Goal: Task Accomplishment & Management: Use online tool/utility

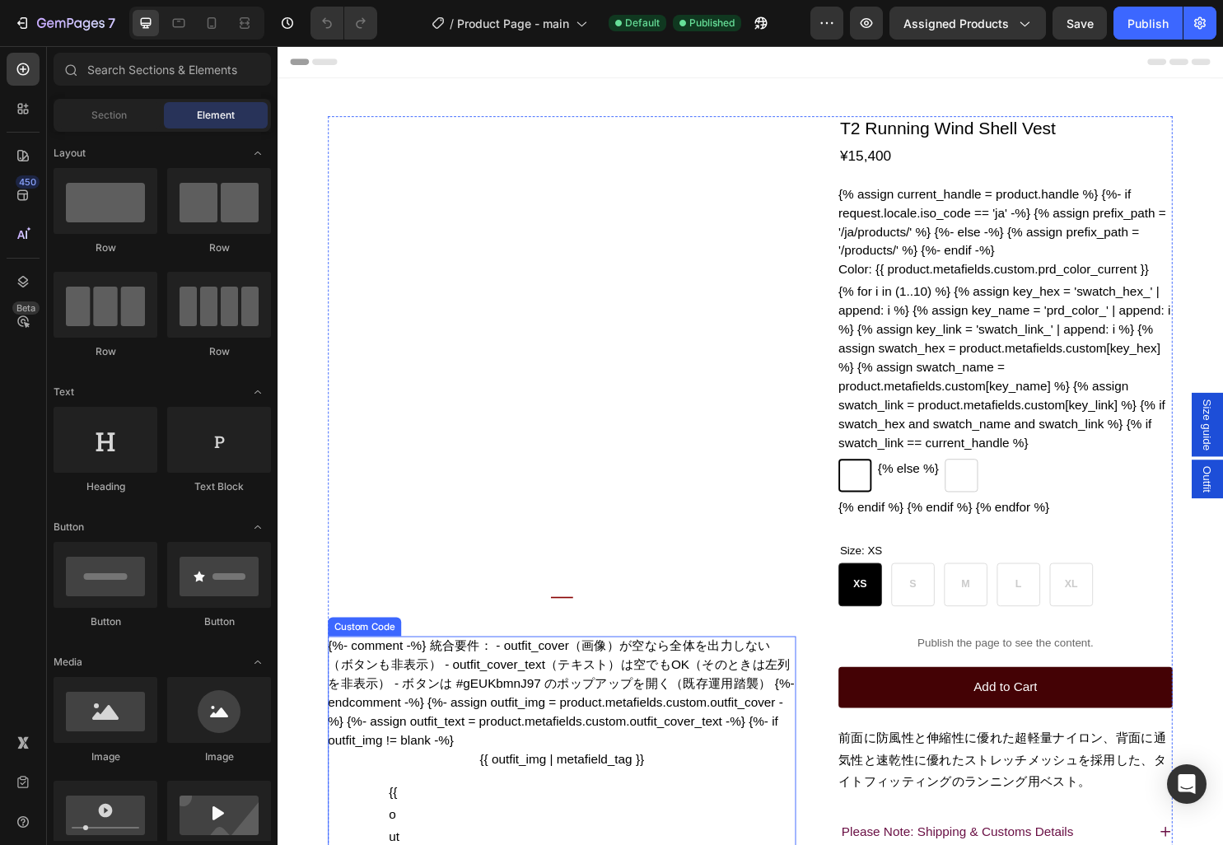
radio input "false"
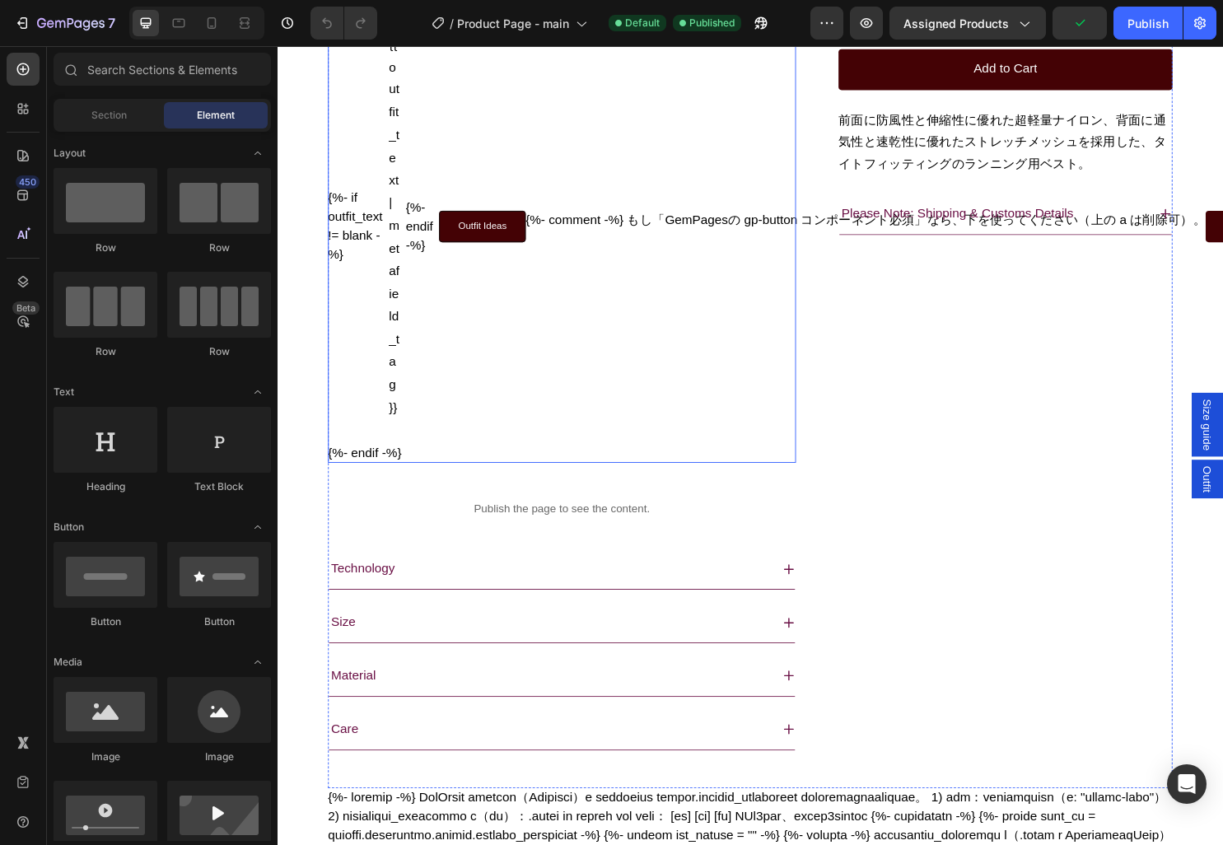
scroll to position [1054, 0]
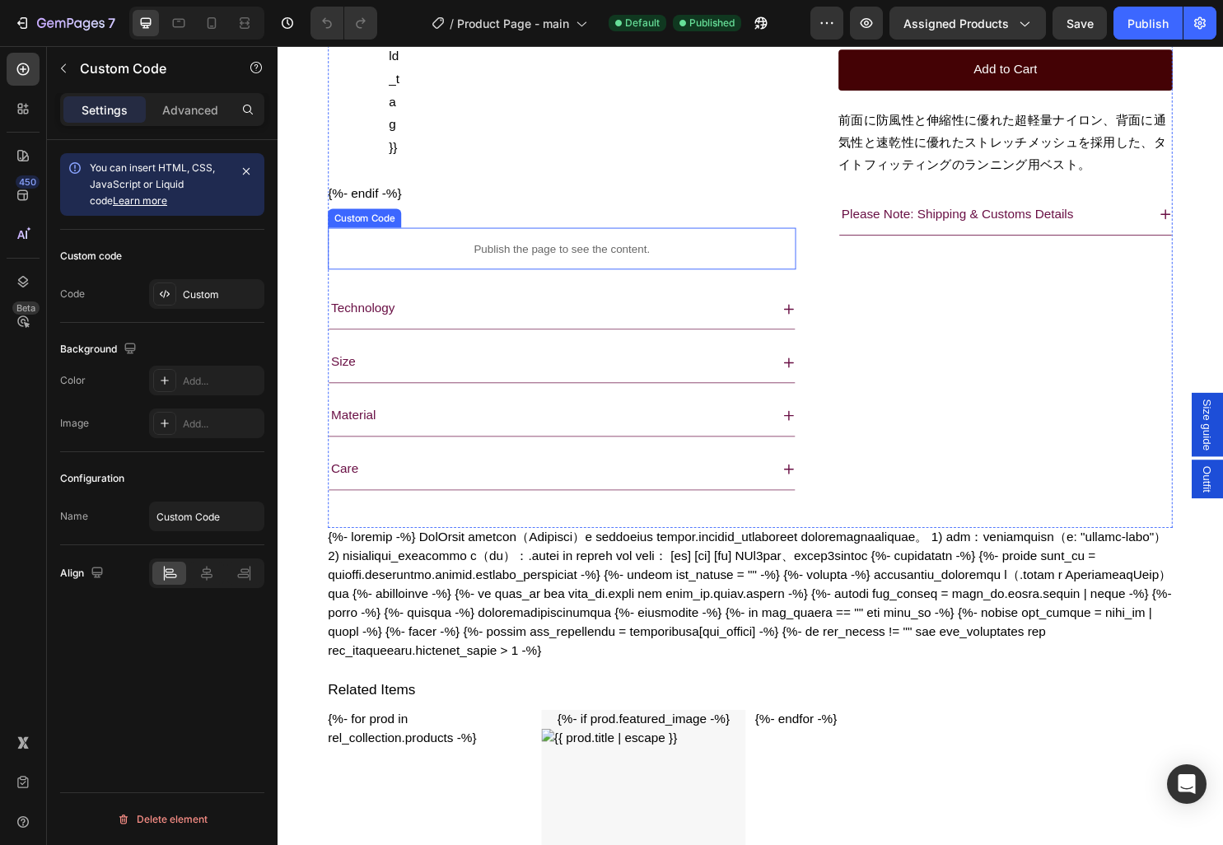
click at [602, 280] on div "Publish the page to see the content." at bounding box center [574, 258] width 489 height 44
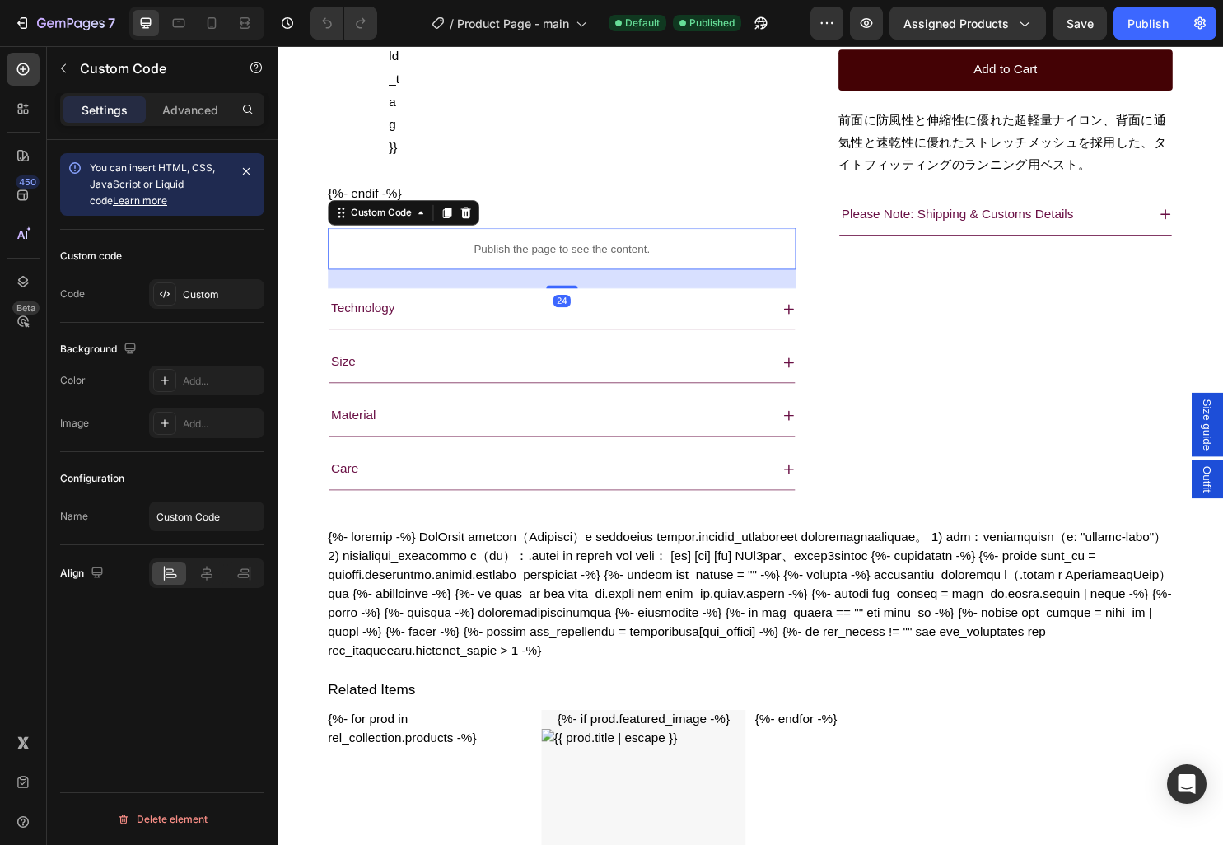
click at [602, 280] on div "Publish the page to see the content." at bounding box center [574, 258] width 489 height 44
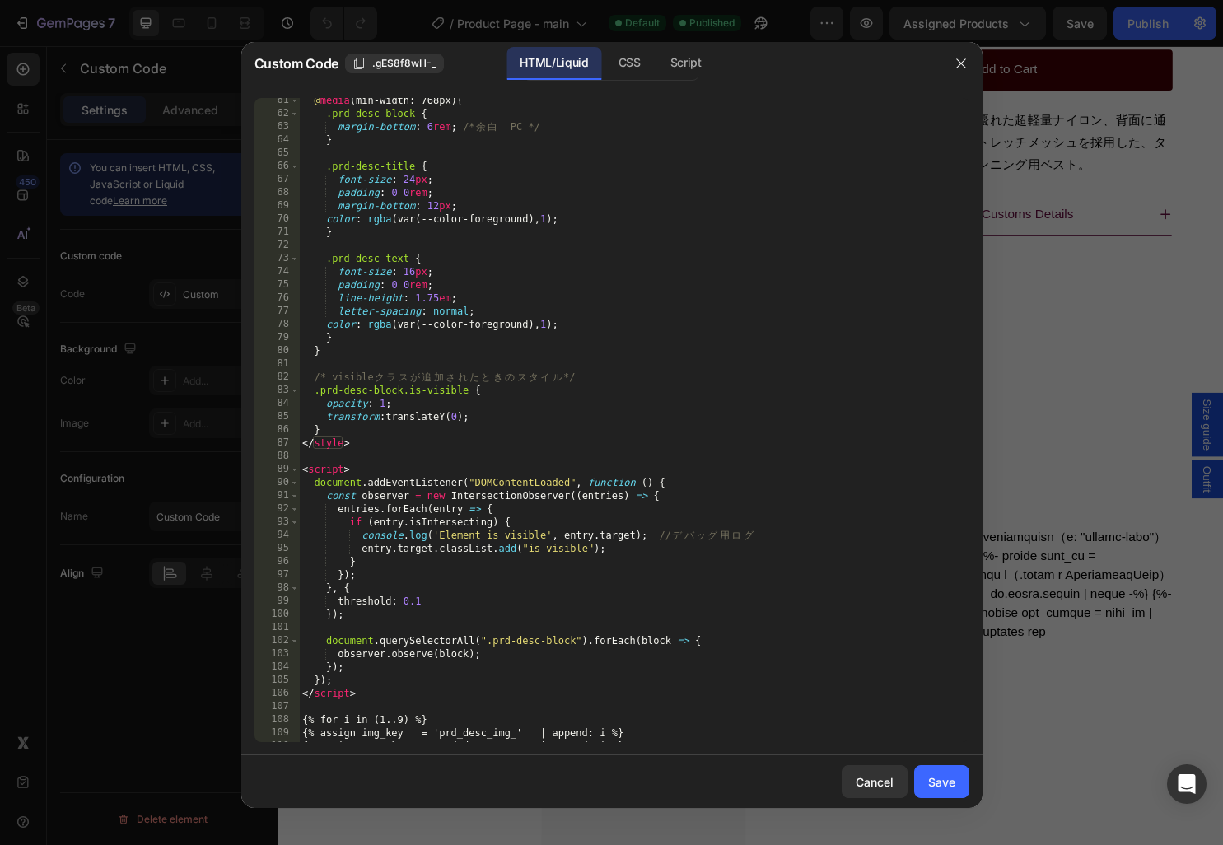
scroll to position [805, 0]
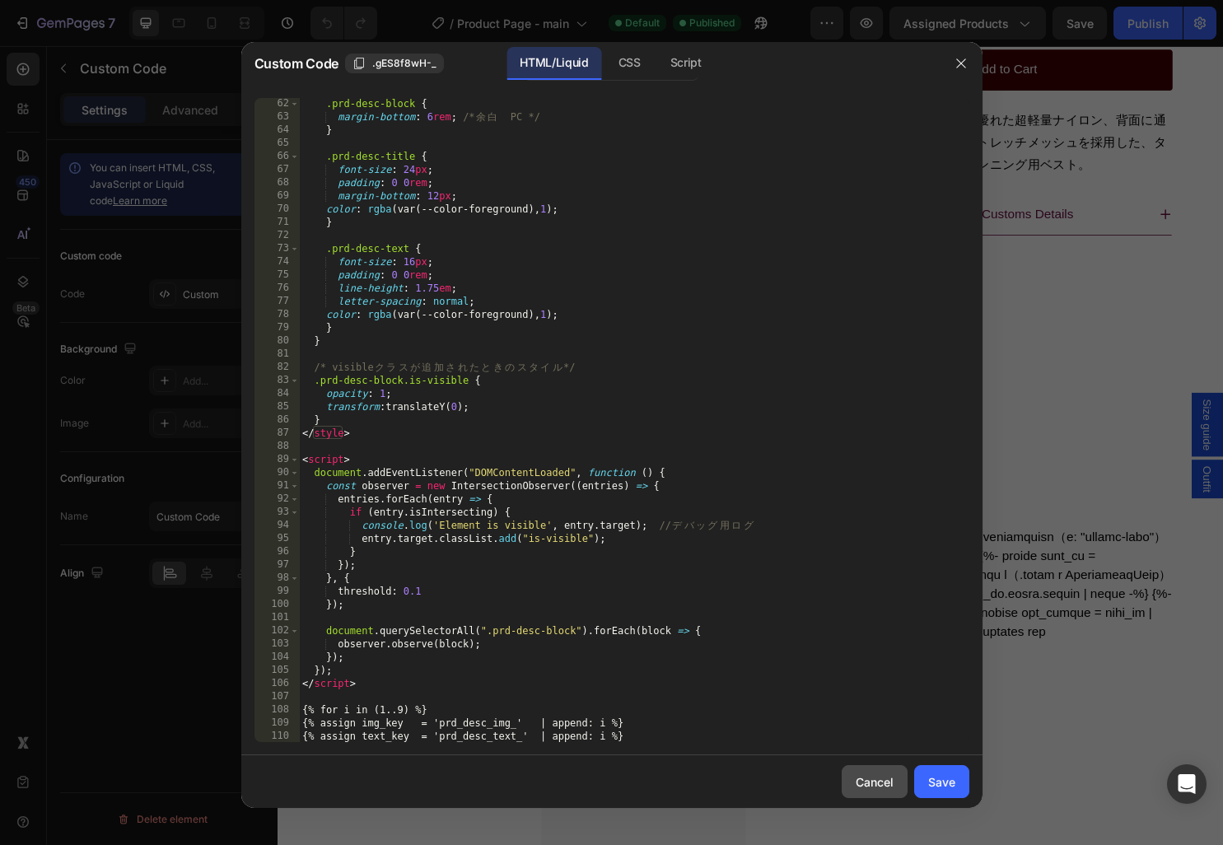
click at [882, 778] on div "Cancel" at bounding box center [875, 782] width 38 height 17
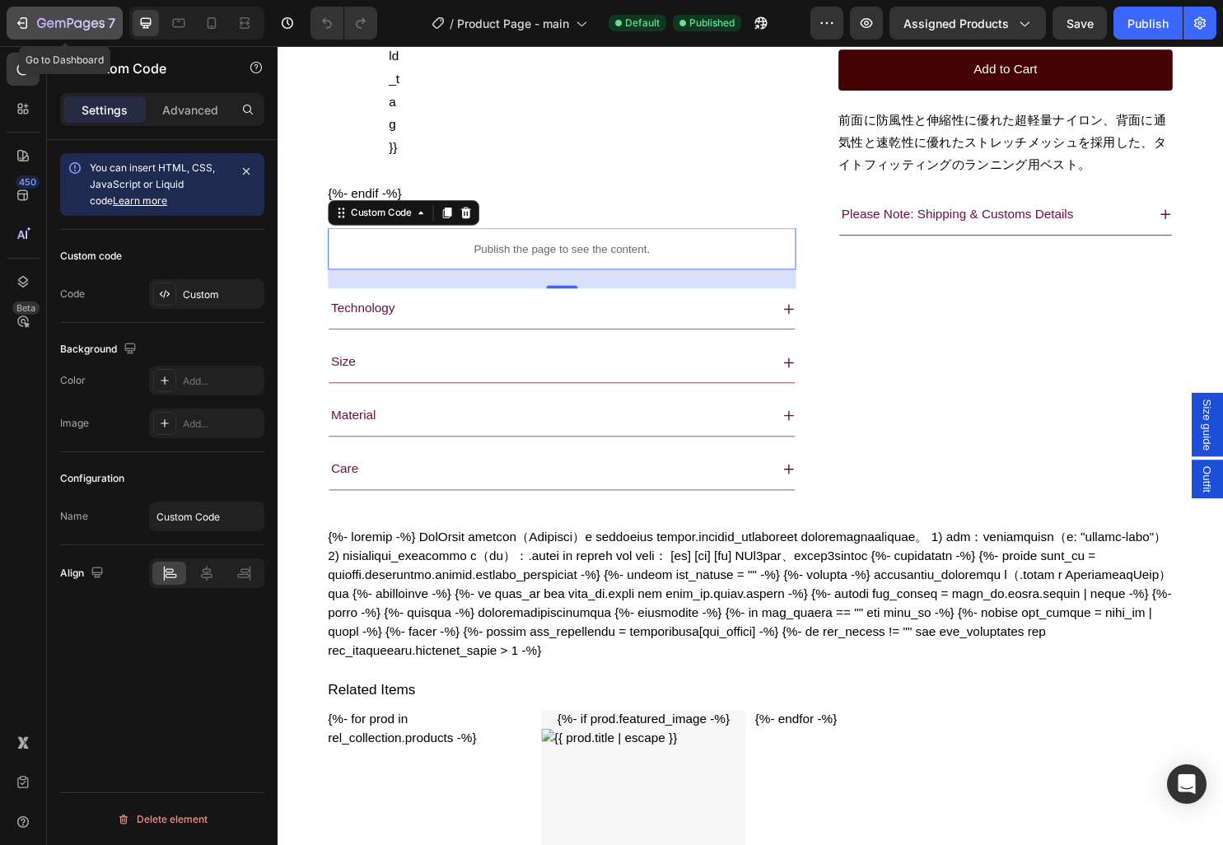
click at [22, 20] on icon "button" at bounding box center [22, 23] width 16 height 16
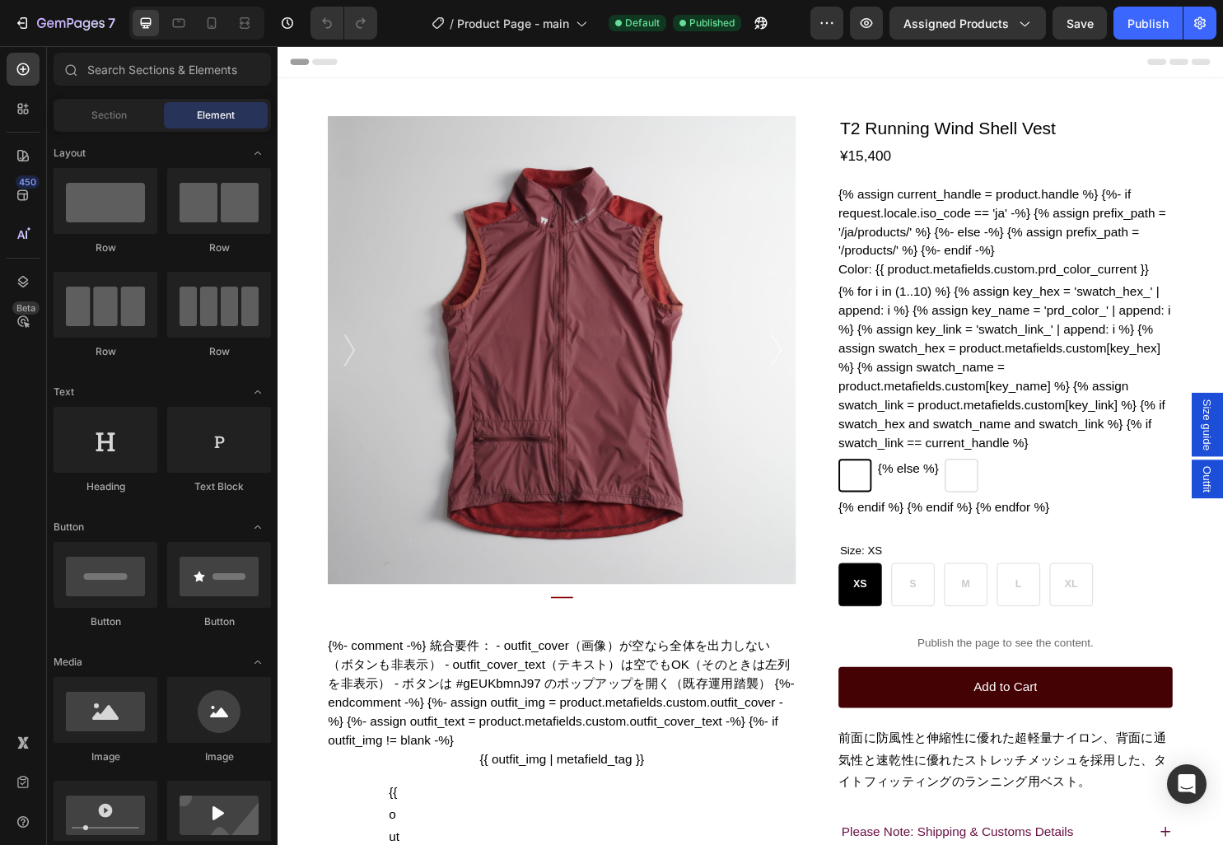
radio input "false"
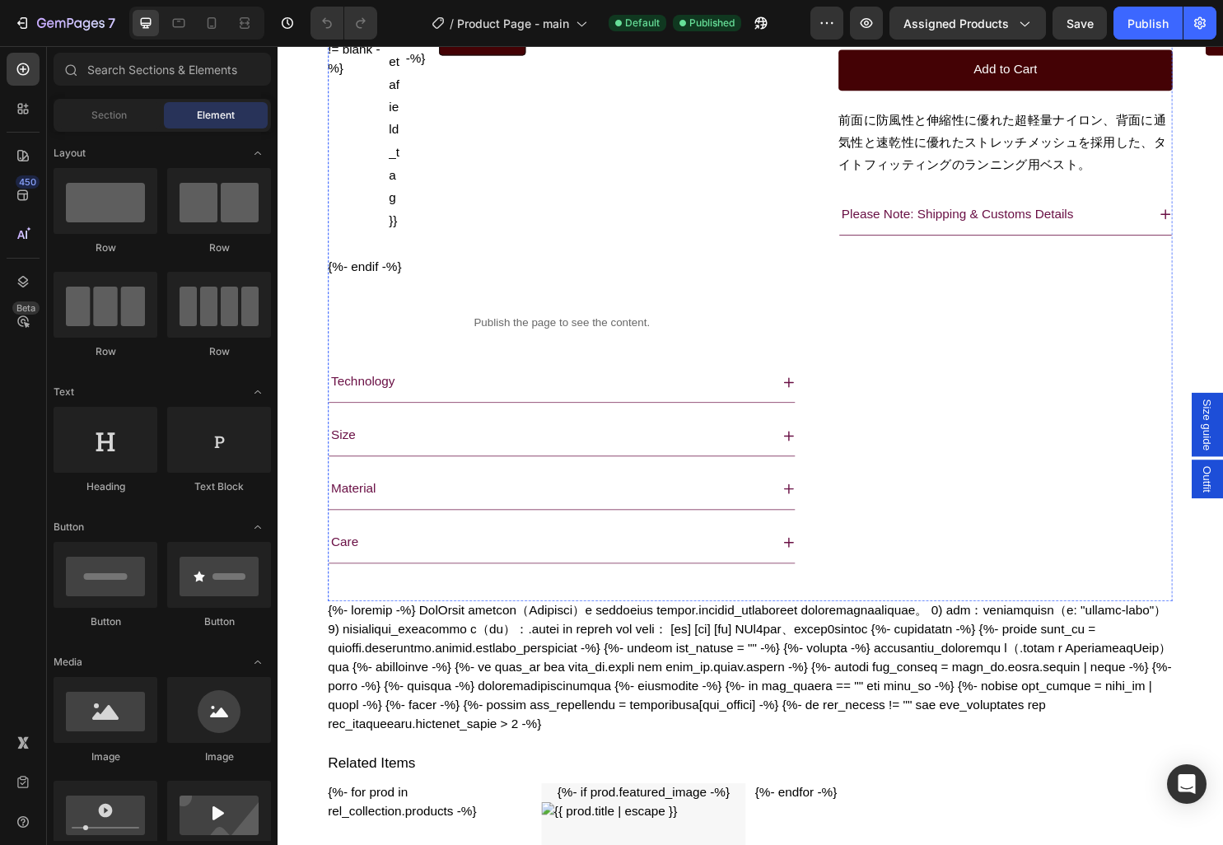
scroll to position [953, 0]
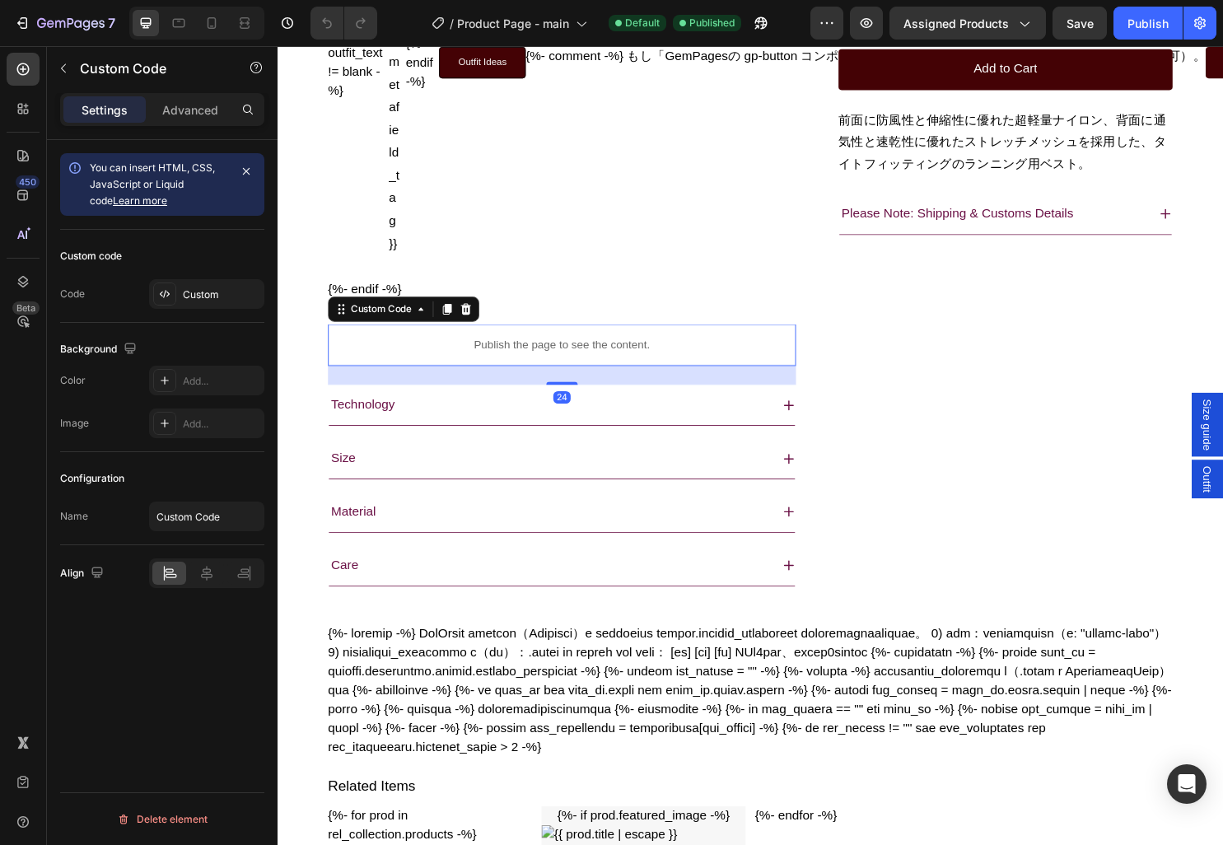
click at [511, 367] on p "Publish the page to see the content." at bounding box center [574, 358] width 489 height 17
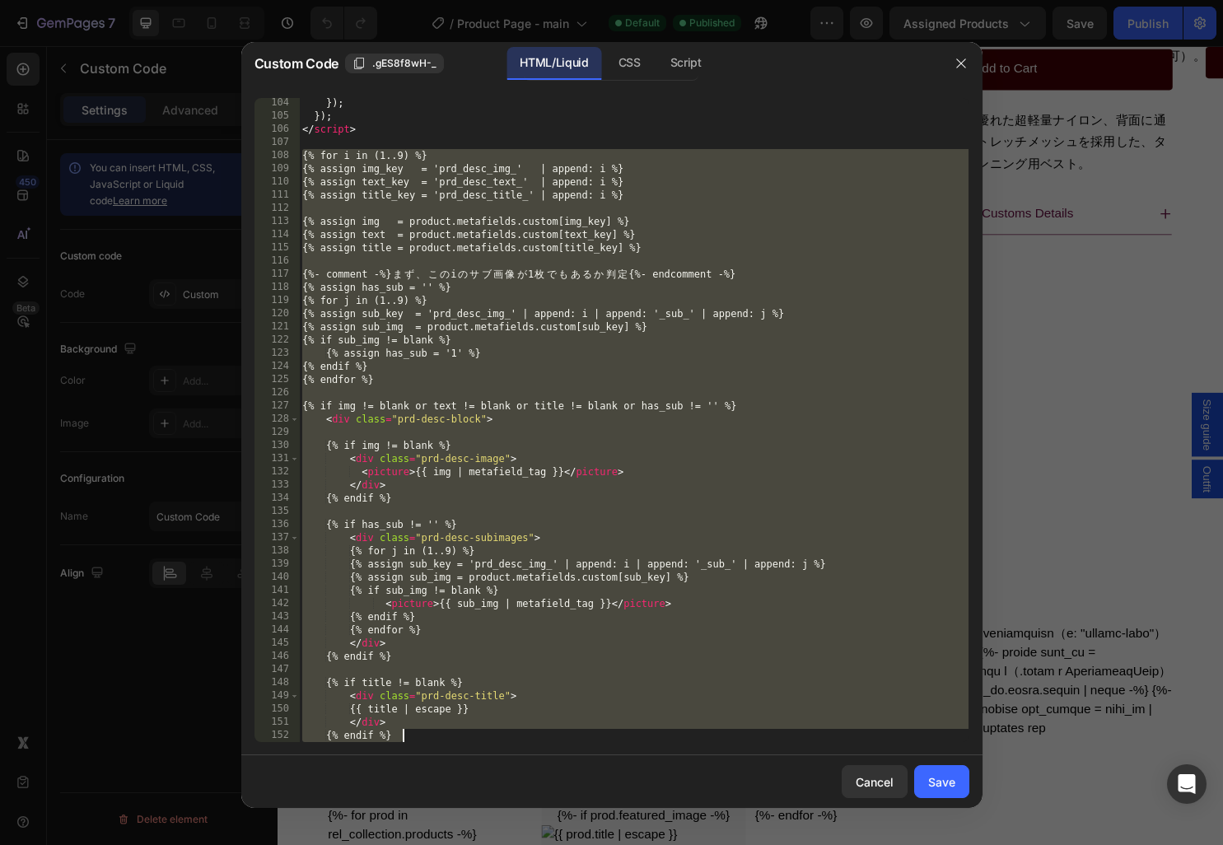
scroll to position [1557, 0]
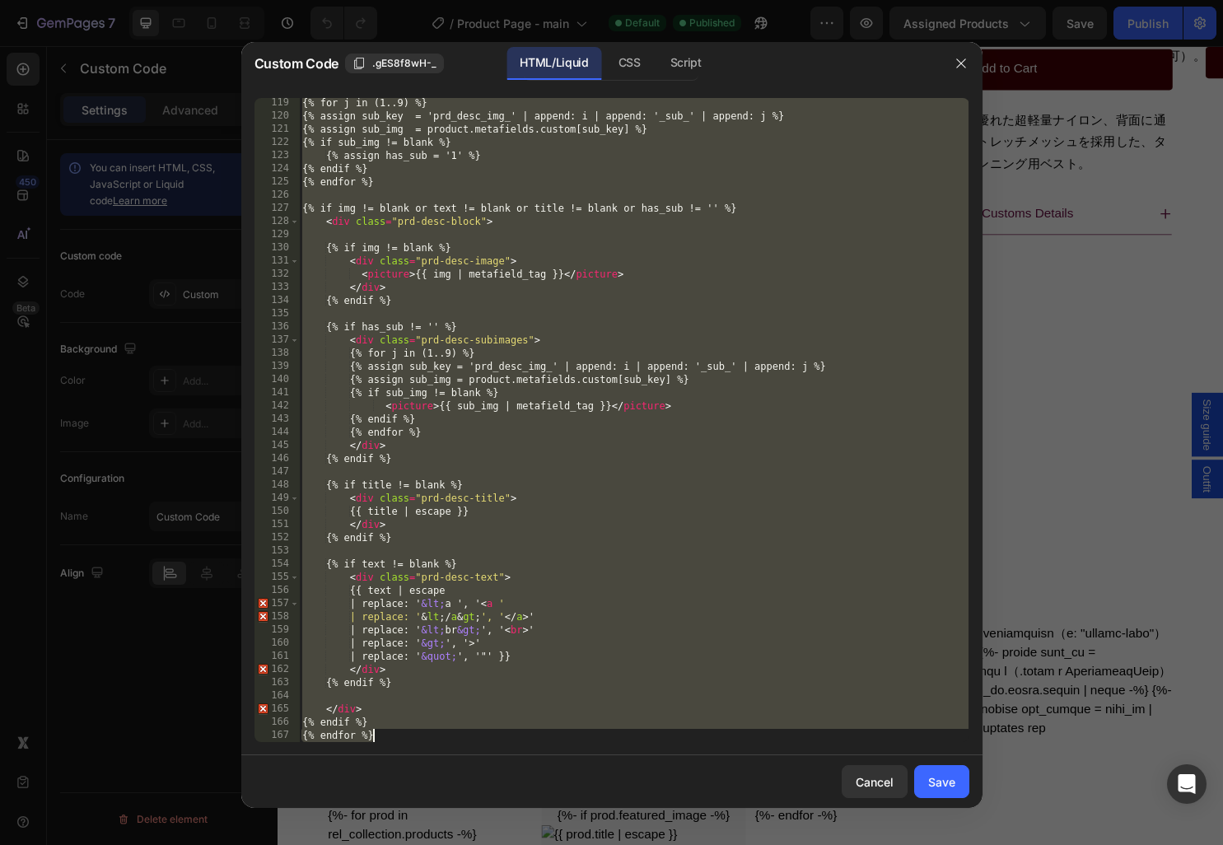
drag, startPoint x: 302, startPoint y: 391, endPoint x: 652, endPoint y: 816, distance: 549.6
click at [652, 816] on div "Custom Code .gES8f8wH-_ HTML/Liquid CSS Script {% for i in (1..9) %} 119 120 12…" at bounding box center [611, 422] width 1223 height 845
type textarea "{% endif %} {% endfor %}"
click at [1012, 798] on div at bounding box center [611, 422] width 1223 height 845
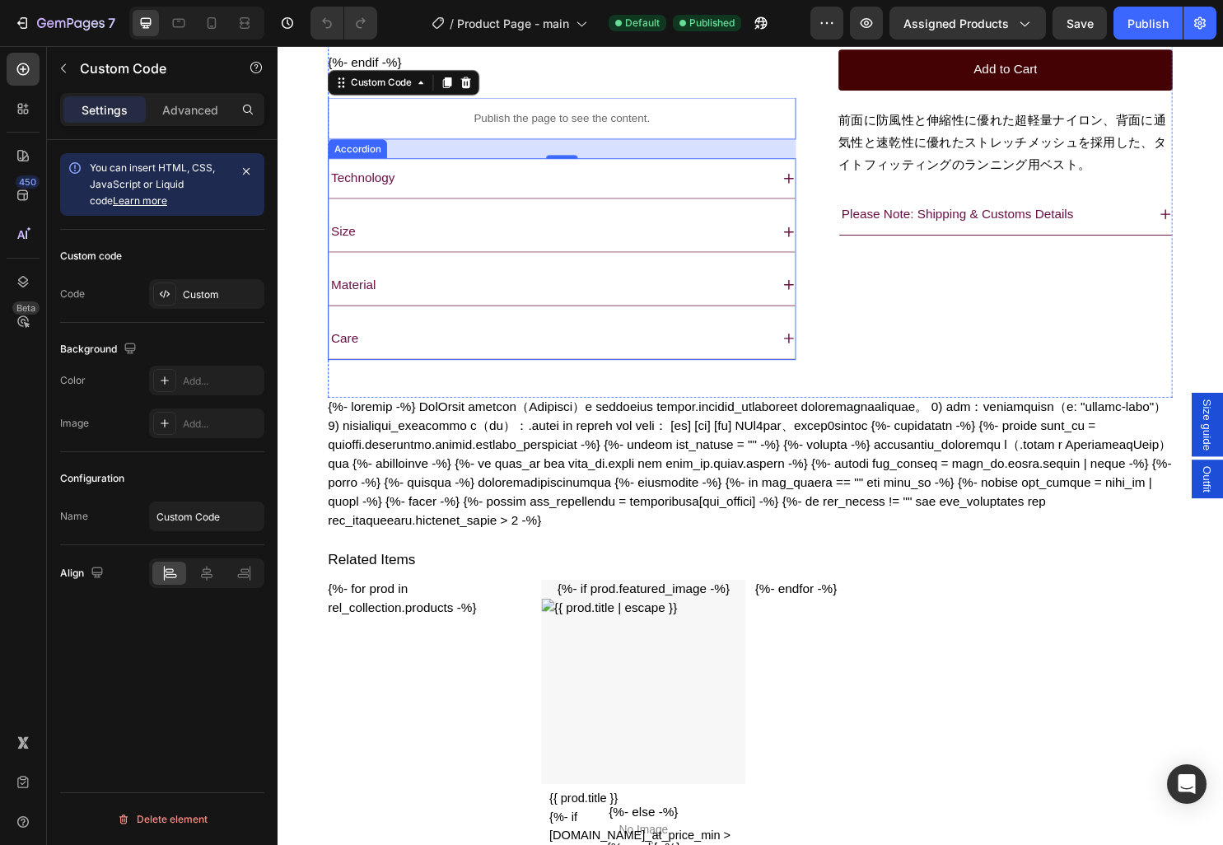
scroll to position [1201, 0]
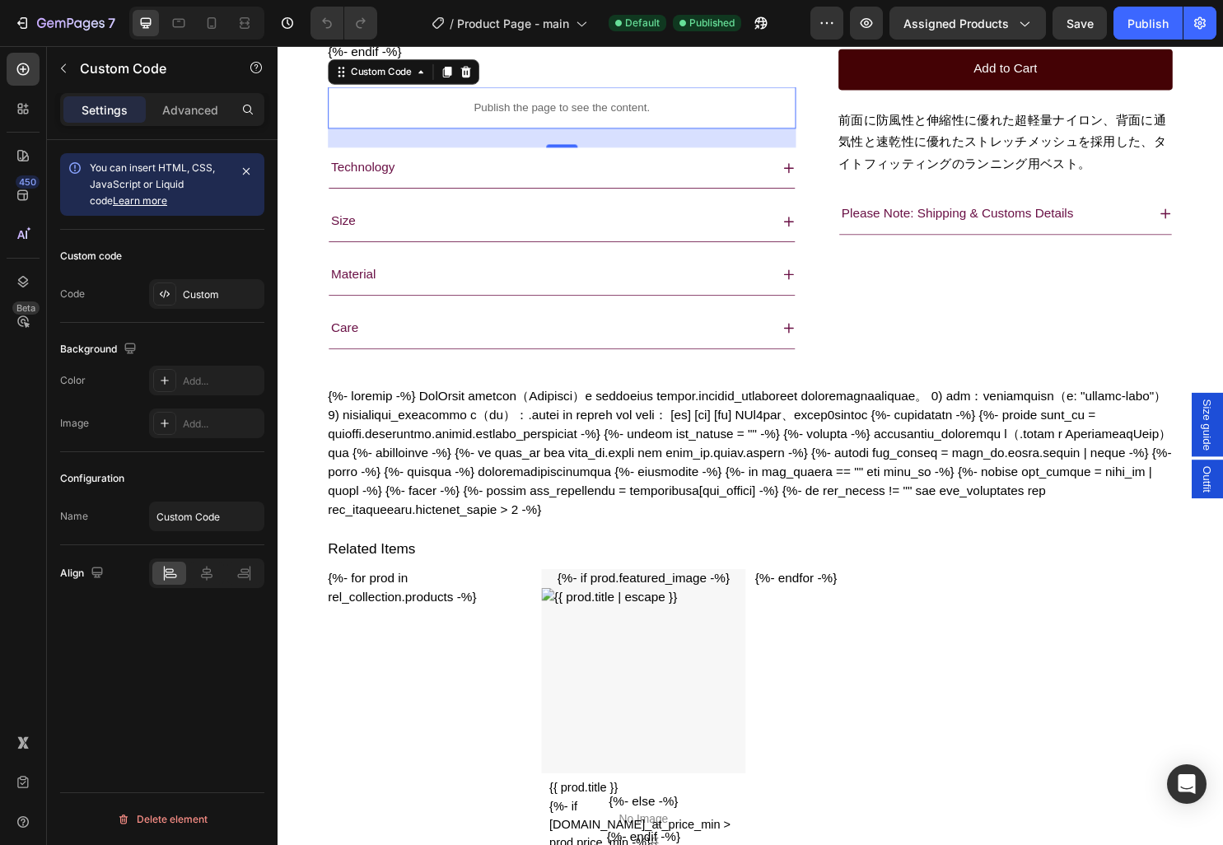
click at [547, 119] on p "Publish the page to see the content." at bounding box center [574, 110] width 489 height 17
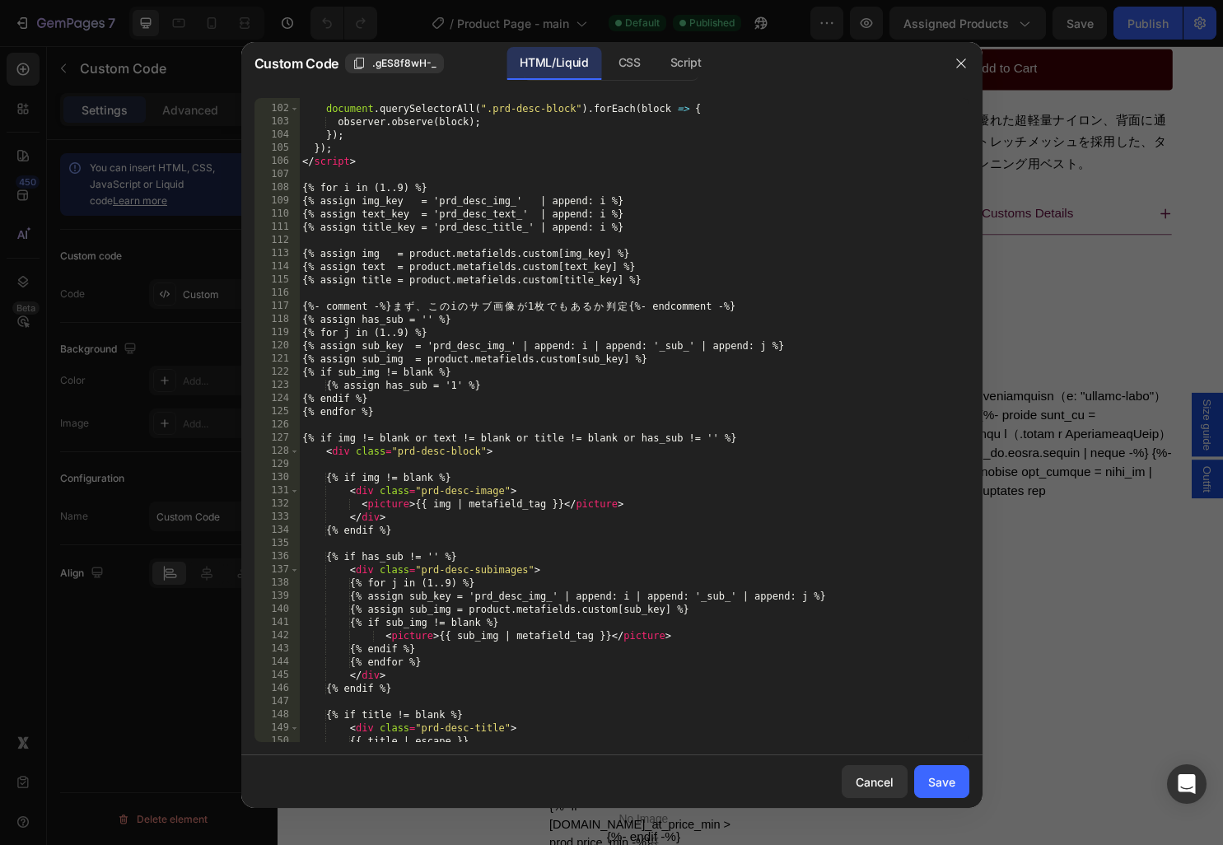
scroll to position [1327, 0]
click at [306, 185] on div "document . querySelectorAll ( ".prd-desc-block" ) . forEach ( block => { observ…" at bounding box center [634, 424] width 670 height 671
type textarea "{% endif %} {% endfor %}"
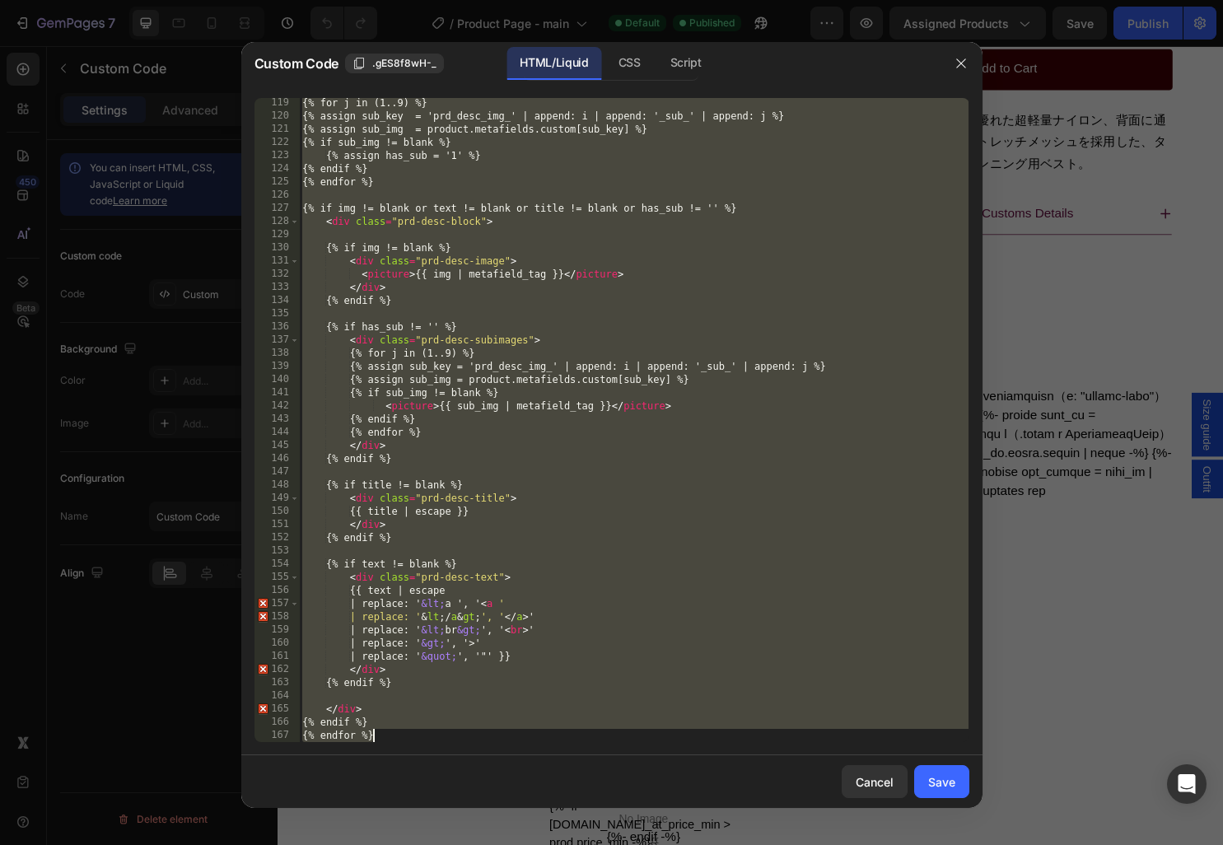
scroll to position [1557, 0]
click at [863, 777] on div "Cancel" at bounding box center [875, 782] width 38 height 17
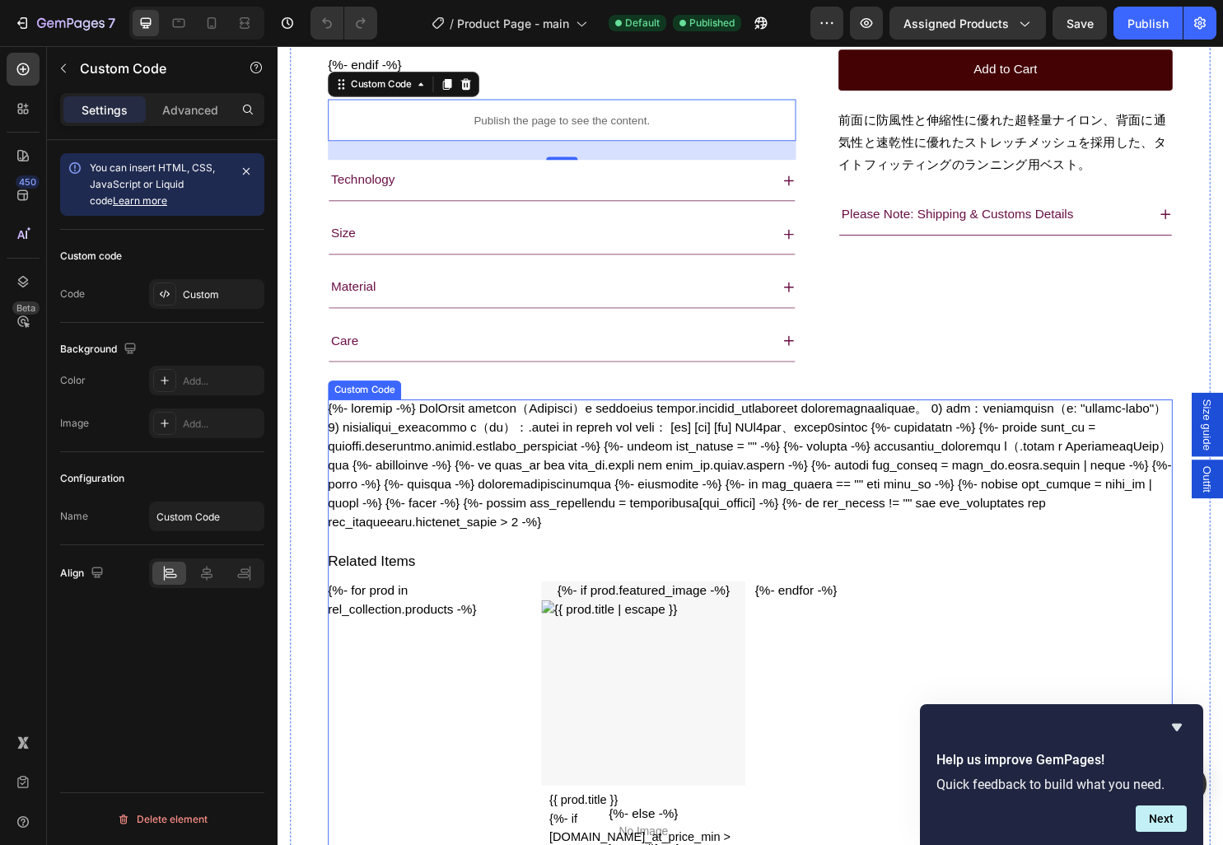
scroll to position [1170, 0]
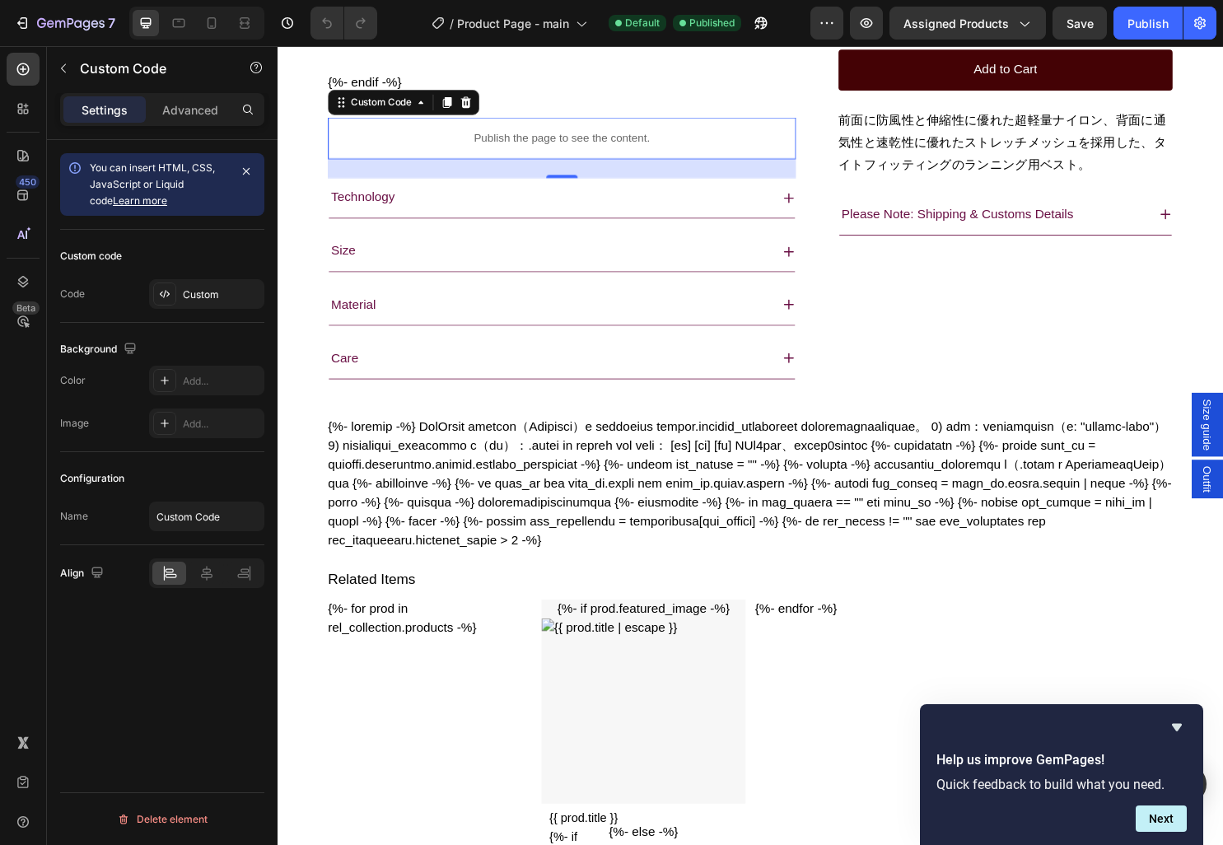
click at [574, 151] on p "Publish the page to see the content." at bounding box center [574, 141] width 489 height 17
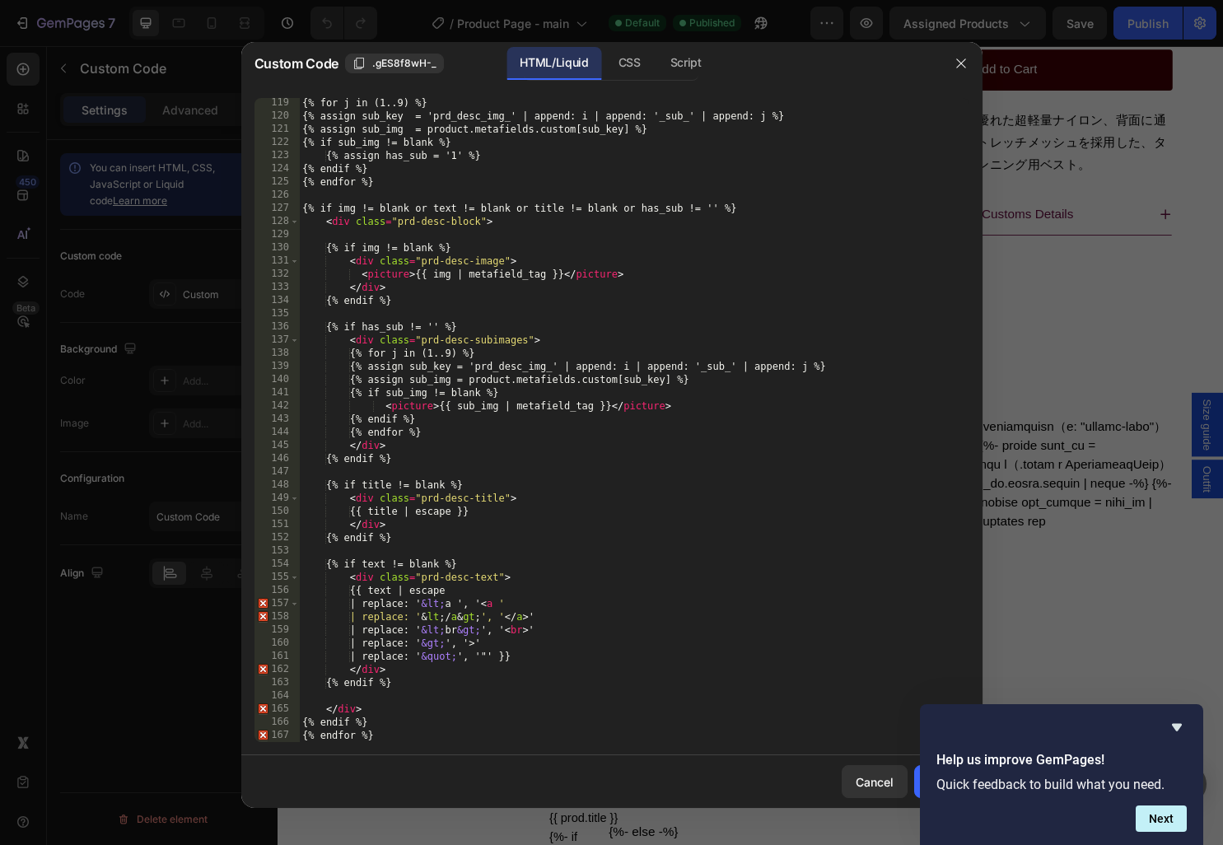
scroll to position [1557, 0]
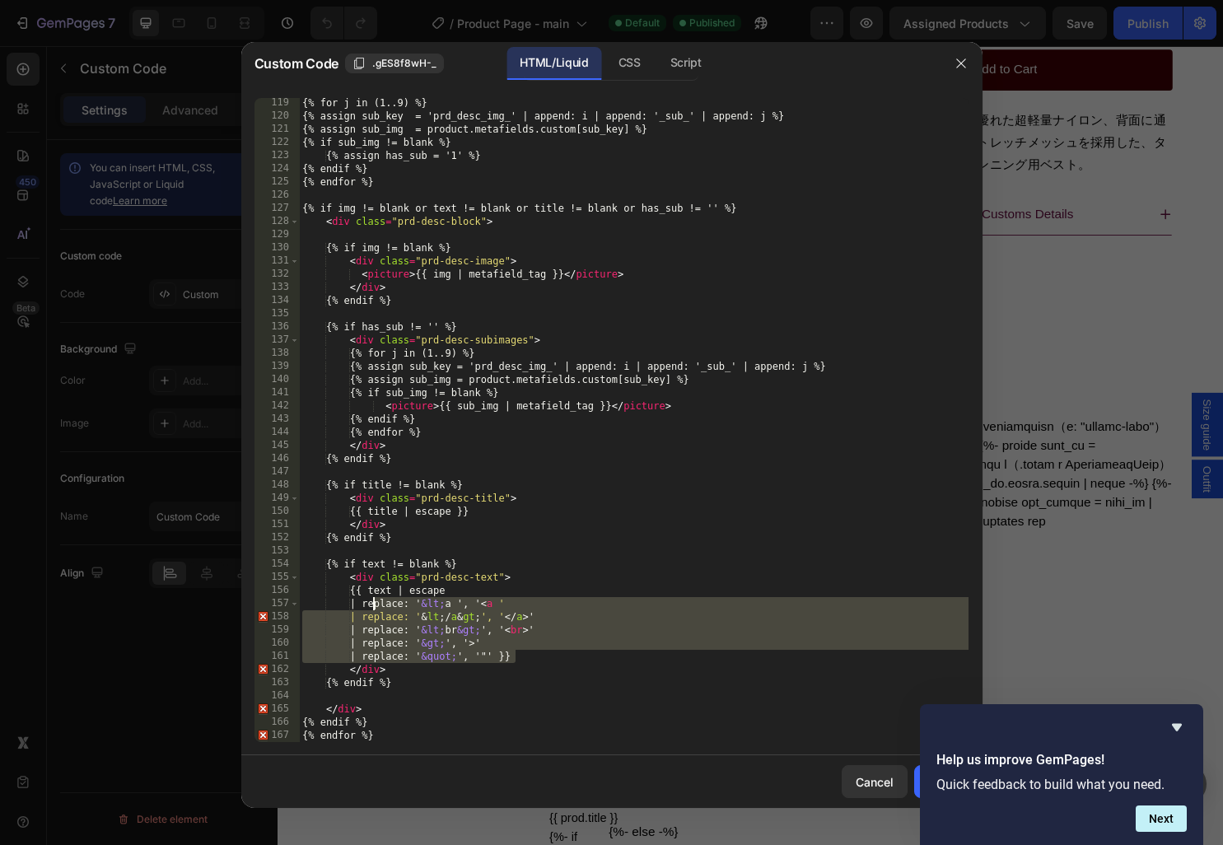
drag, startPoint x: 517, startPoint y: 656, endPoint x: 375, endPoint y: 605, distance: 151.4
click at [375, 605] on div "{% for j in (1..9) %} {% assign sub_key = 'prd_desc_img_' | append: i | append:…" at bounding box center [634, 431] width 670 height 671
paste textarea "}}"
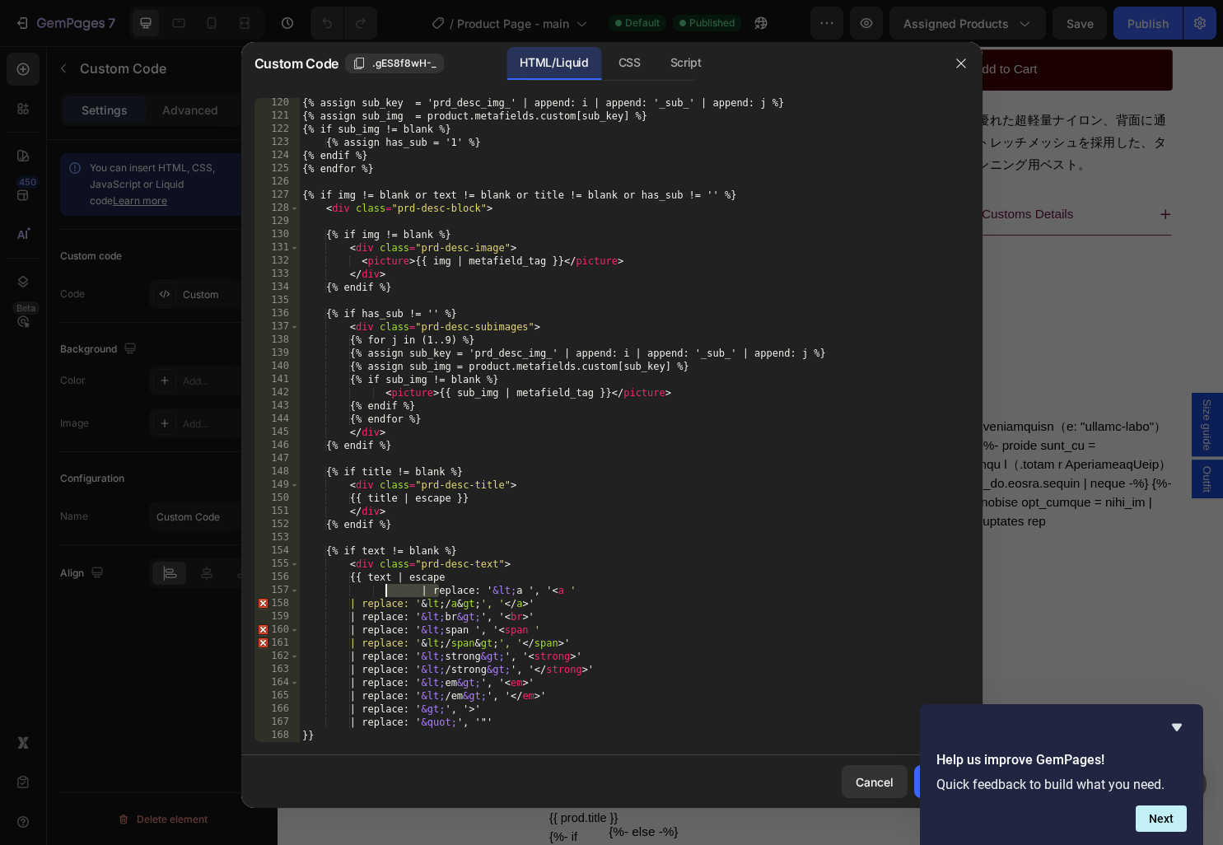
drag, startPoint x: 442, startPoint y: 590, endPoint x: 386, endPoint y: 588, distance: 56.0
click at [386, 588] on div "{% assign sub_key = 'prd_desc_img_' | append: i | append: '_sub_' | append: j %…" at bounding box center [634, 431] width 670 height 671
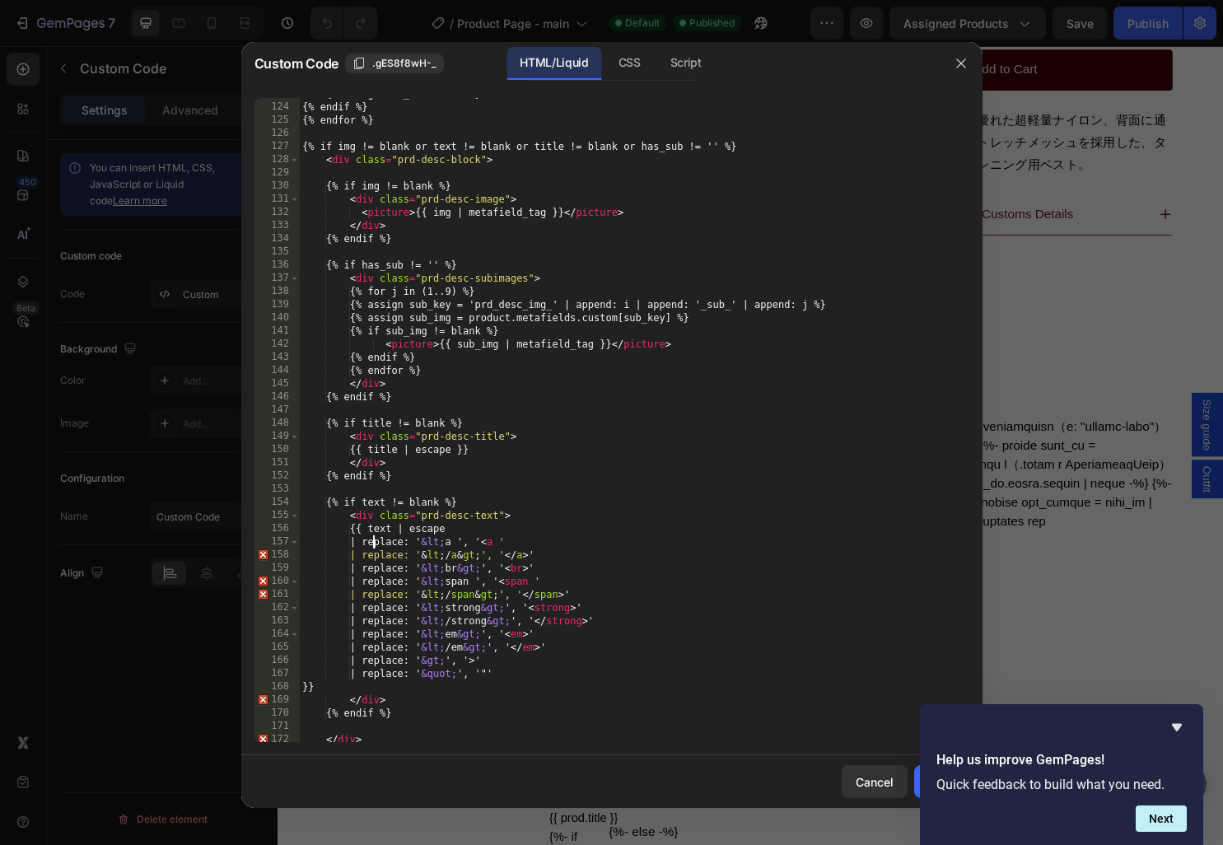
scroll to position [1649, 0]
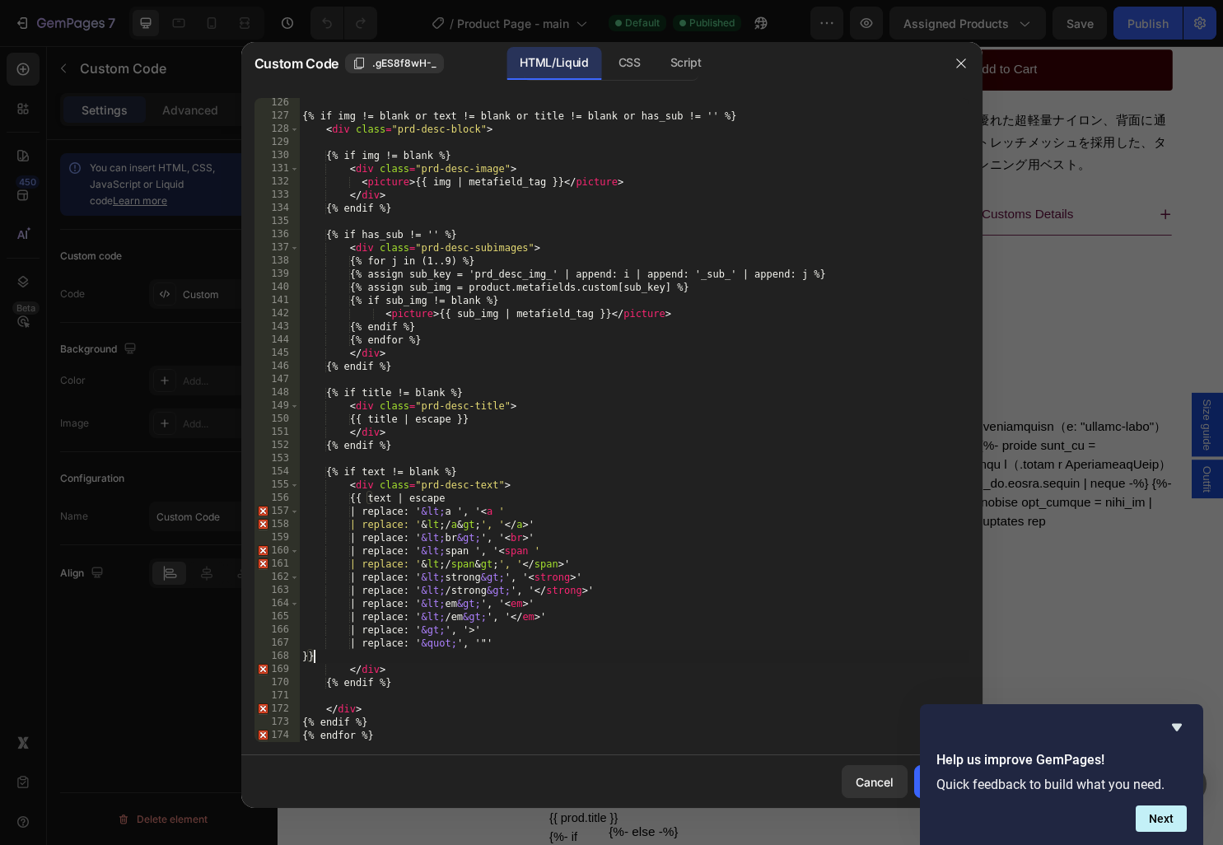
click at [313, 657] on div "{% if img != blank or text != blank or title != blank or has_sub != '' %} < div…" at bounding box center [634, 431] width 670 height 671
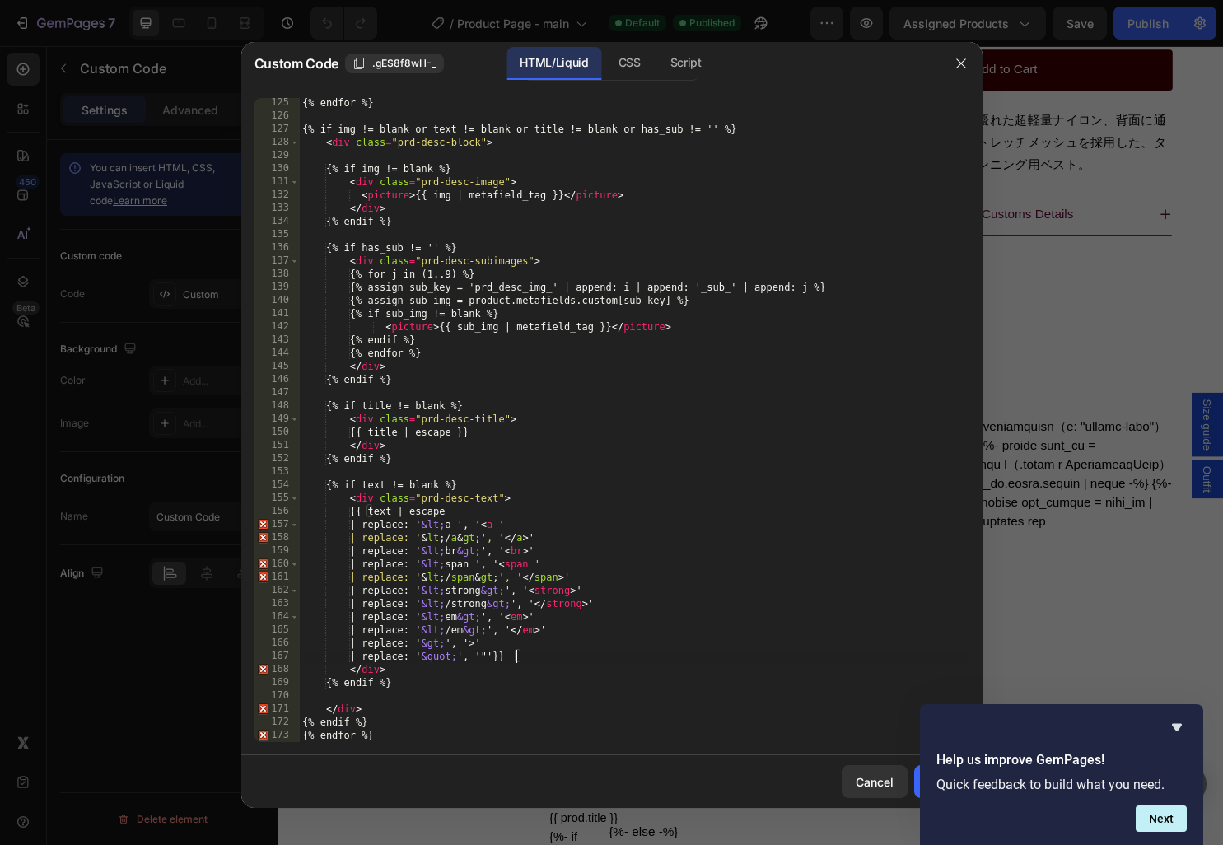
click at [465, 433] on div "{% endfor %} {% if img != blank or text != blank or title != blank or has_sub !…" at bounding box center [634, 431] width 670 height 671
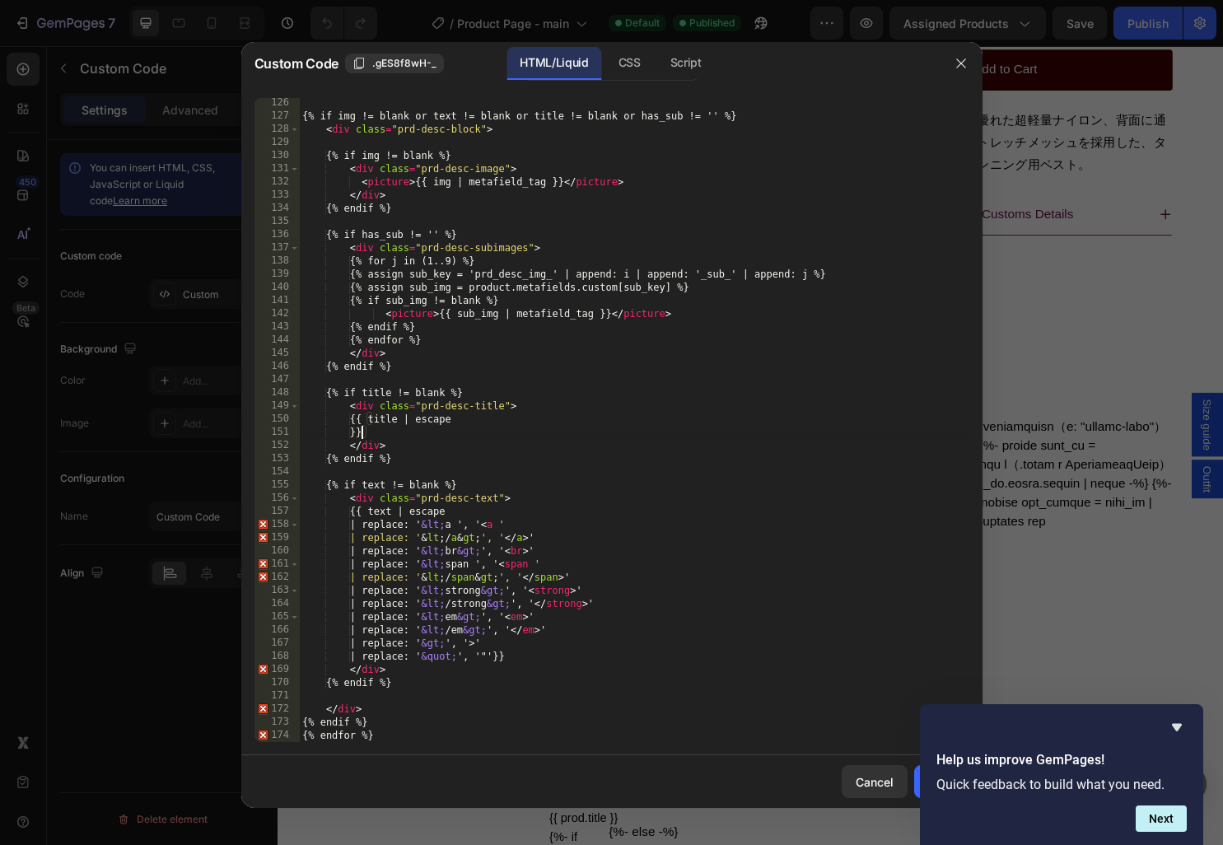
scroll to position [1649, 0]
paste textarea
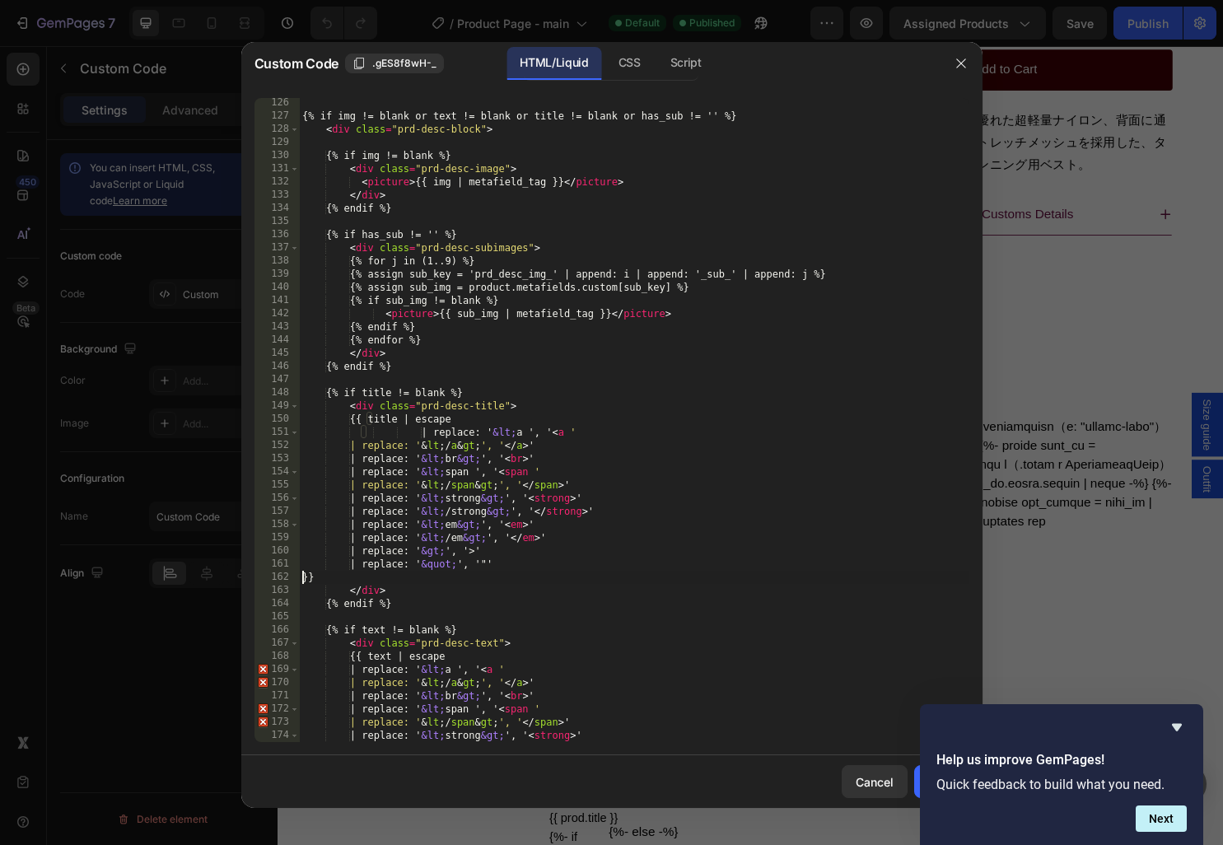
scroll to position [0, 0]
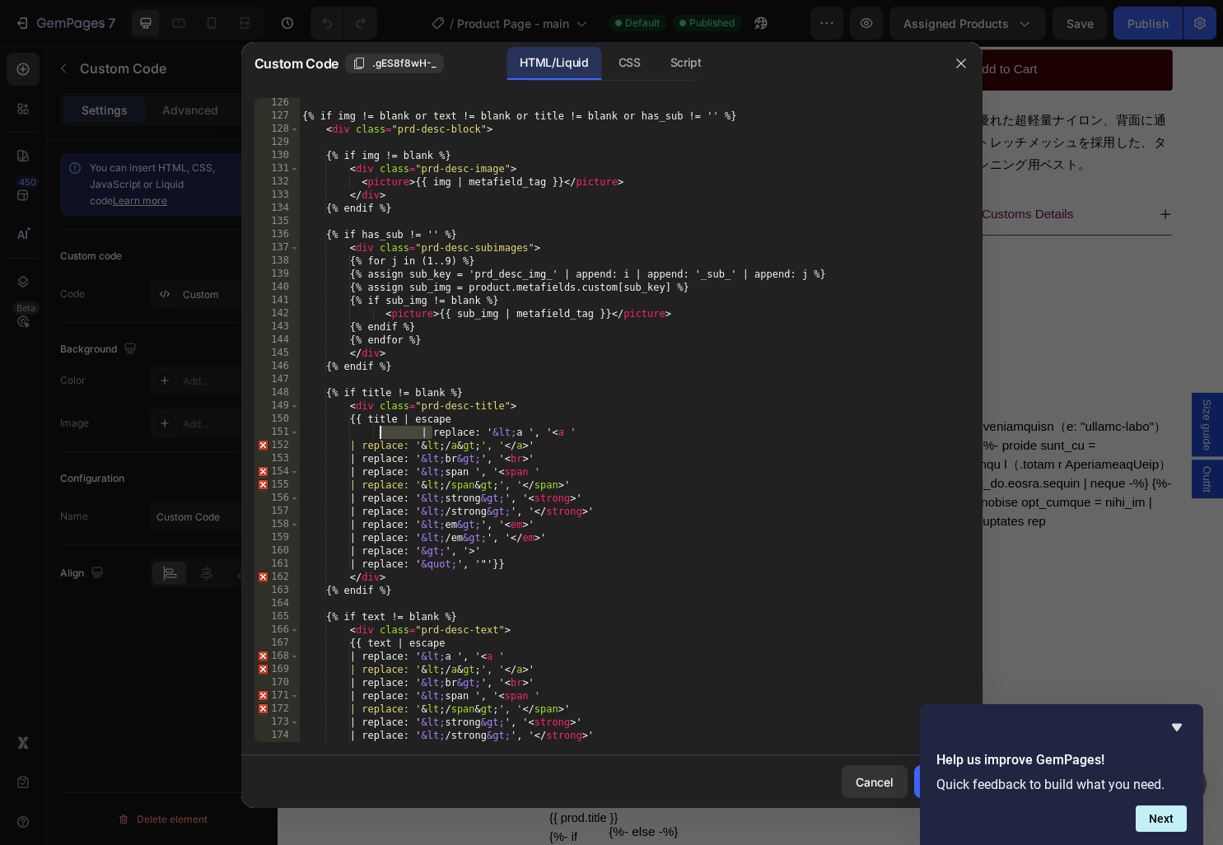
drag, startPoint x: 430, startPoint y: 432, endPoint x: 381, endPoint y: 431, distance: 48.6
click at [381, 431] on div "{% if img != blank or text != blank or title != blank or has_sub != '' %} < div…" at bounding box center [634, 431] width 670 height 671
click at [690, 463] on div "{% if img != blank or text != blank or title != blank or has_sub != '' %} < div…" at bounding box center [634, 431] width 670 height 671
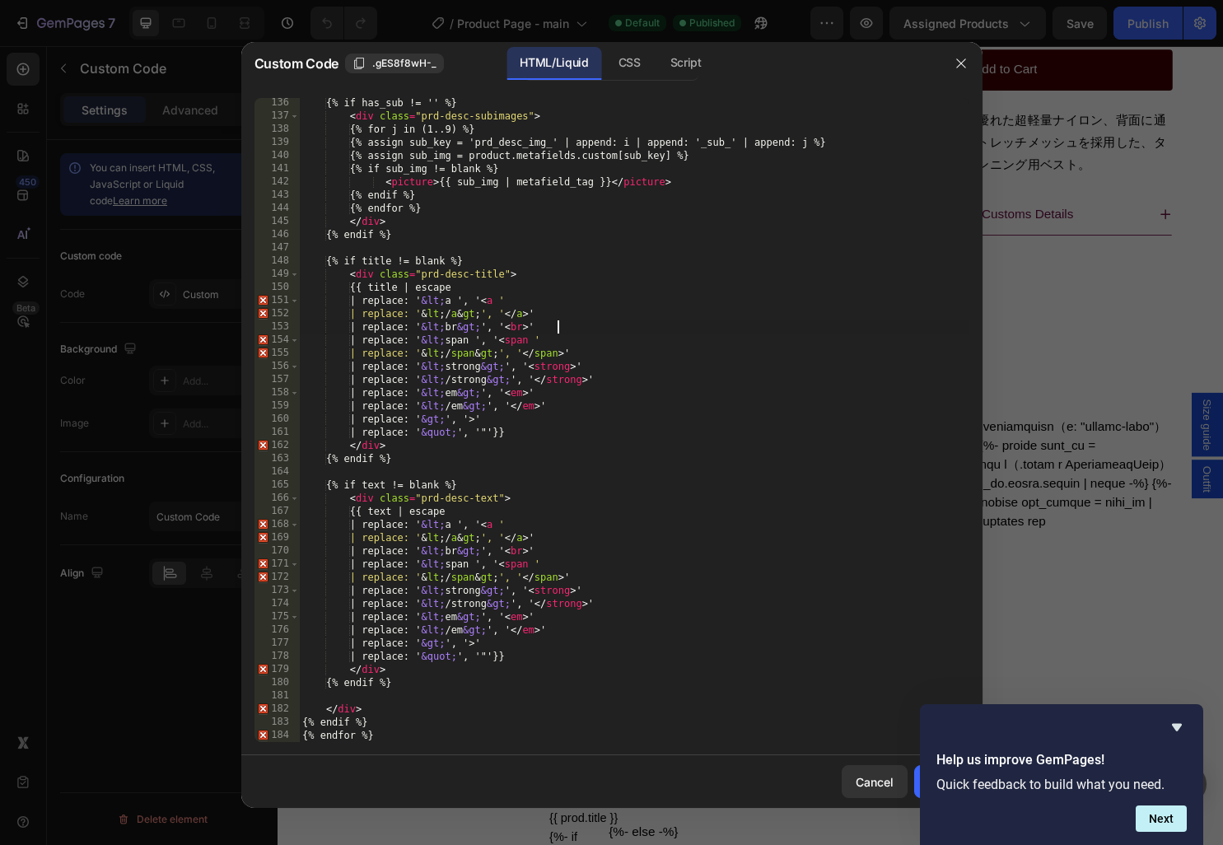
scroll to position [1781, 0]
type textarea "| replace: '&lt;br&gt;', '<br>'"
click at [1183, 727] on icon "Hide survey" at bounding box center [1177, 728] width 20 height 20
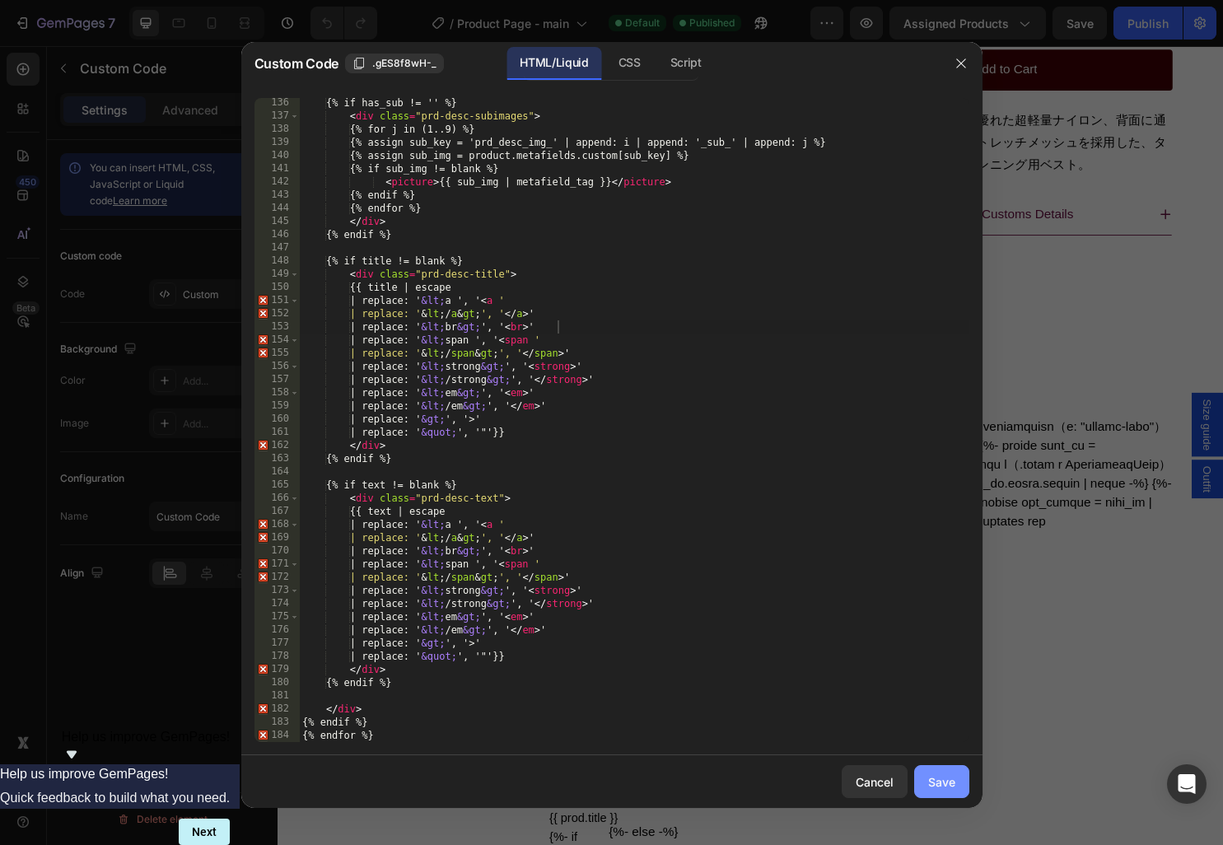
click at [953, 780] on div "Save" at bounding box center [941, 782] width 27 height 17
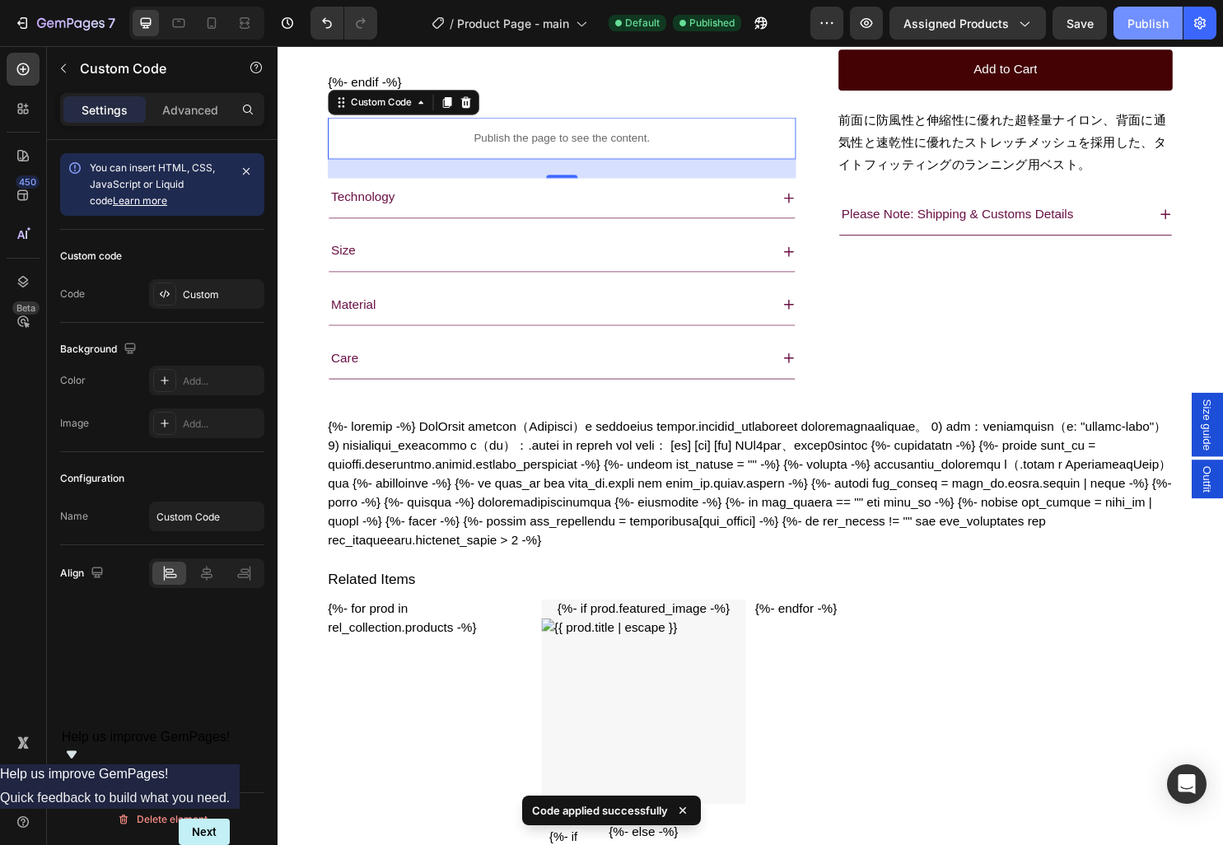
click at [1140, 19] on div "Publish" at bounding box center [1148, 23] width 41 height 17
